Goal: Go to known website: Access a specific website the user already knows

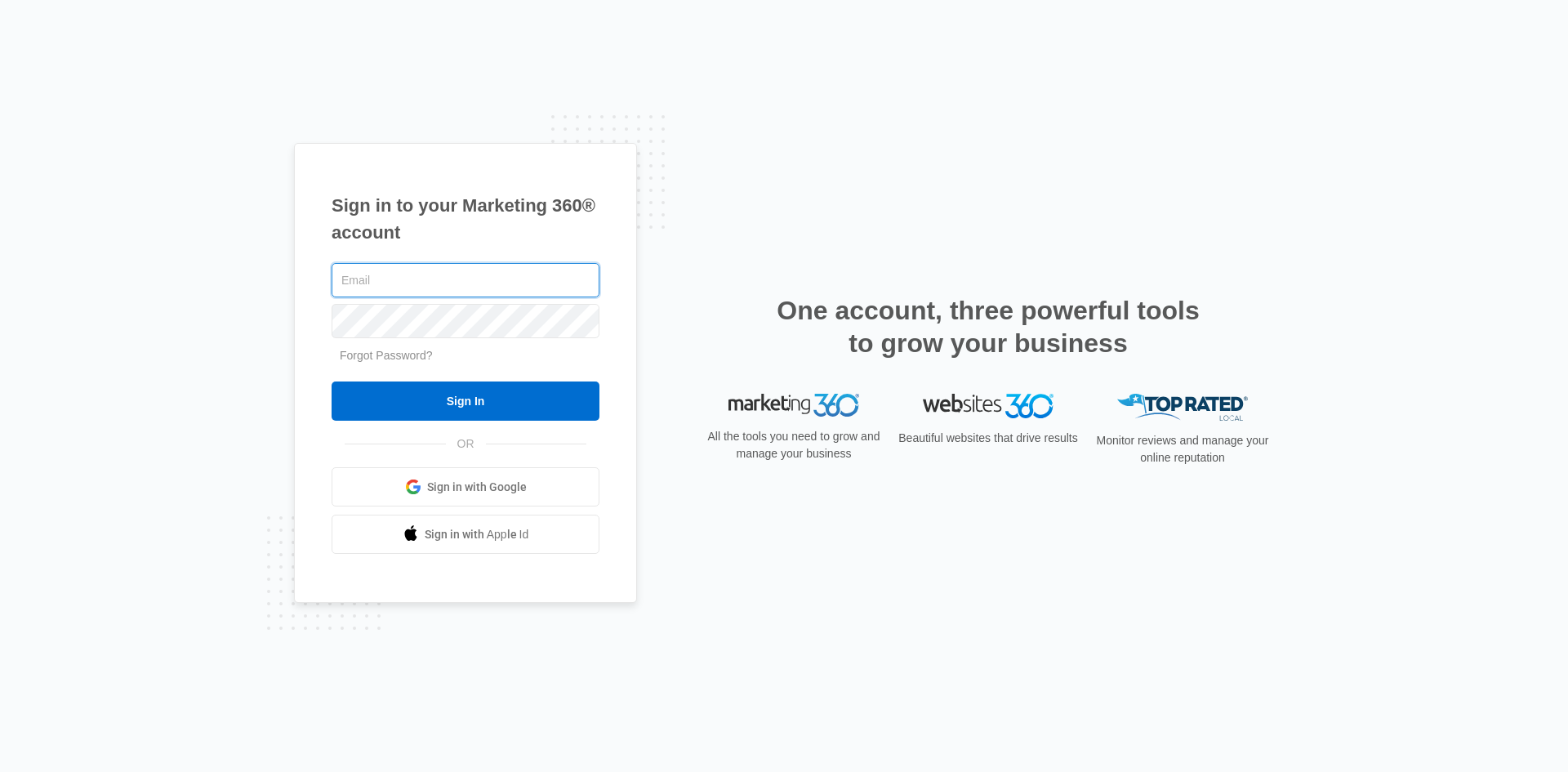
type input "[PERSON_NAME][EMAIL_ADDRESS][DOMAIN_NAME]"
click at [511, 483] on span "Sign in with Google" at bounding box center [476, 486] width 100 height 17
